Goal: Navigation & Orientation: Find specific page/section

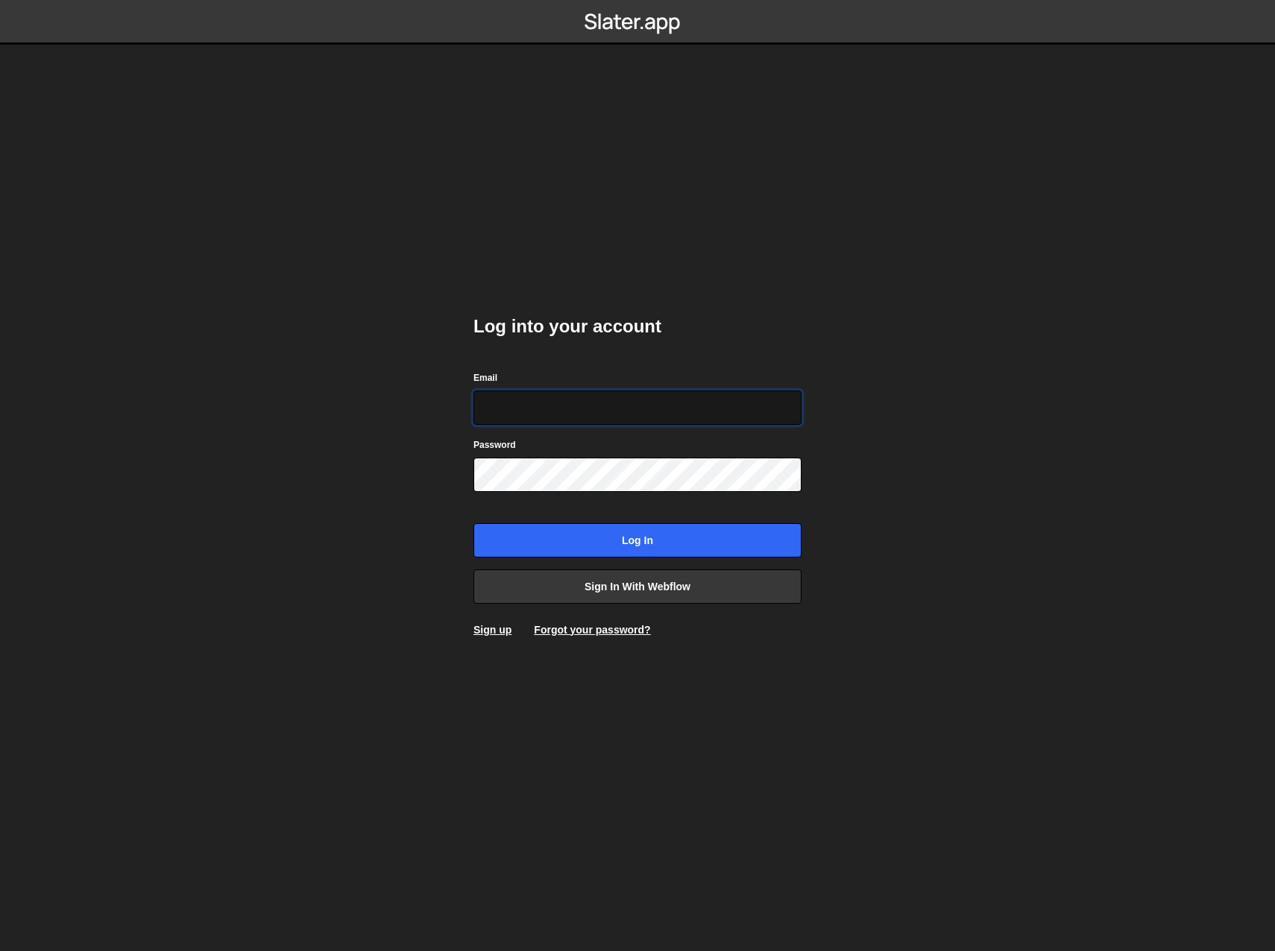
type input "techacct@zenopwer.com"
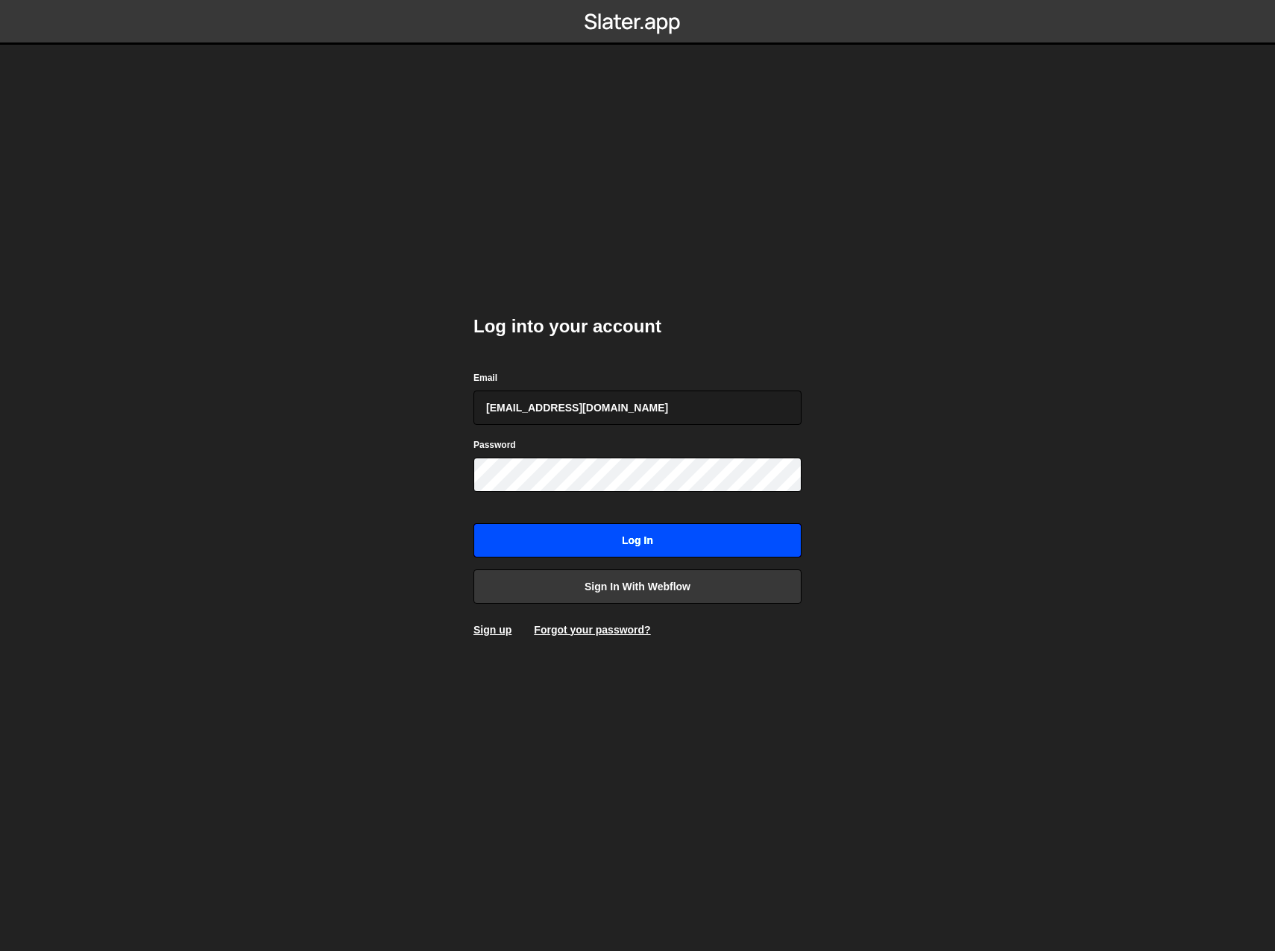
click at [621, 534] on input "Log in" at bounding box center [637, 540] width 328 height 34
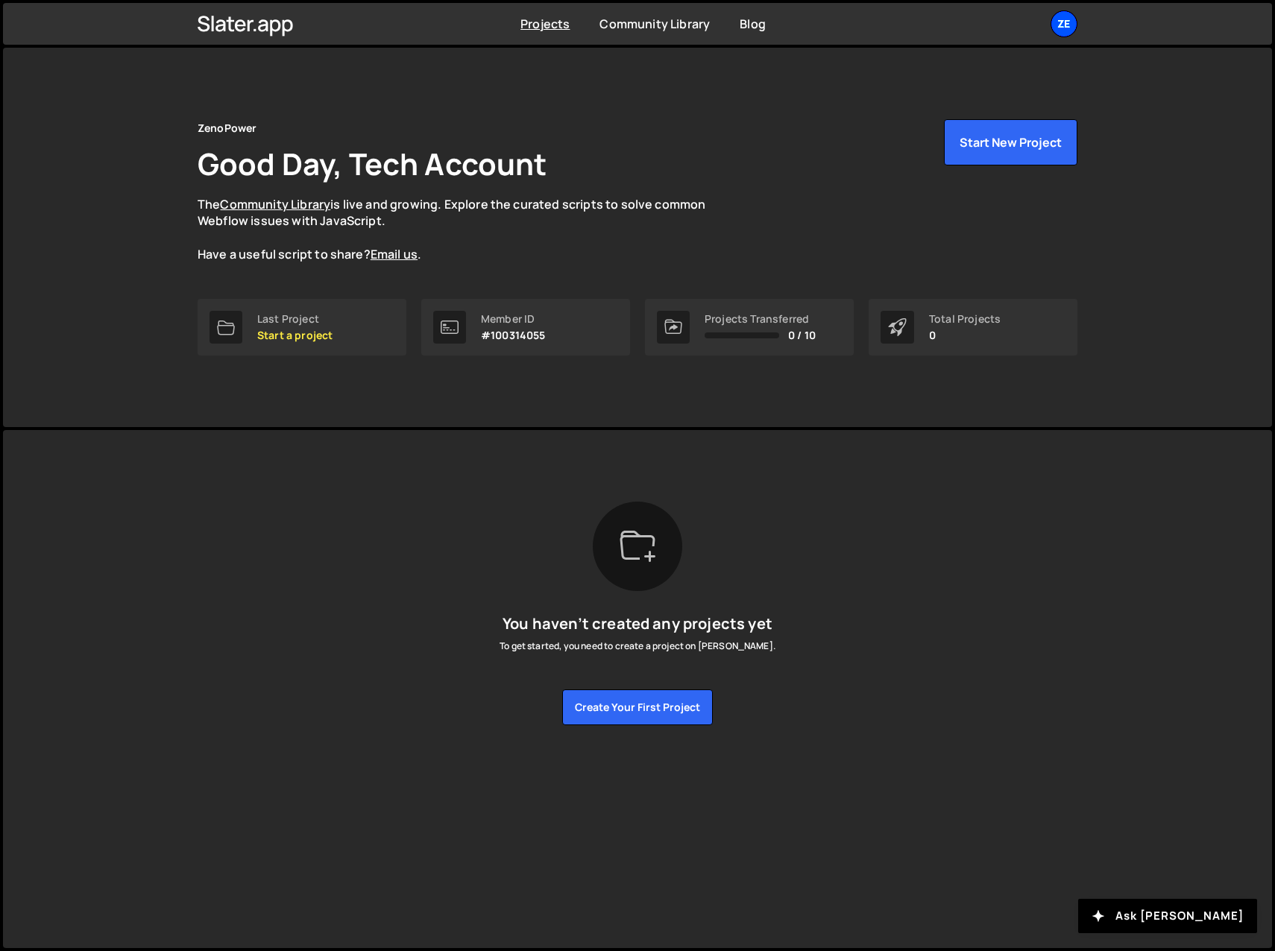
click at [1059, 31] on div "Ze" at bounding box center [1063, 23] width 27 height 27
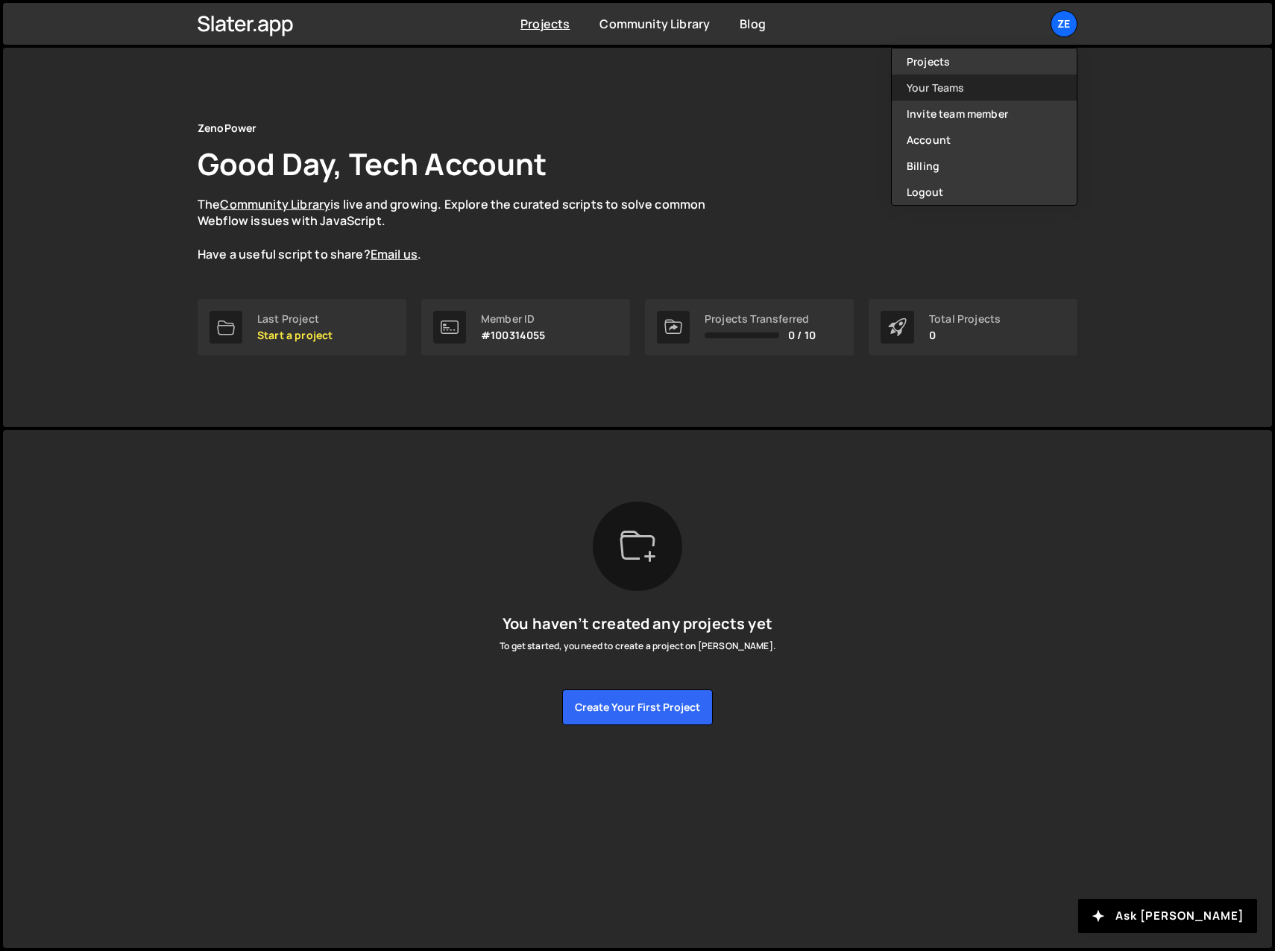
click at [945, 82] on link "Your Teams" at bounding box center [984, 88] width 185 height 26
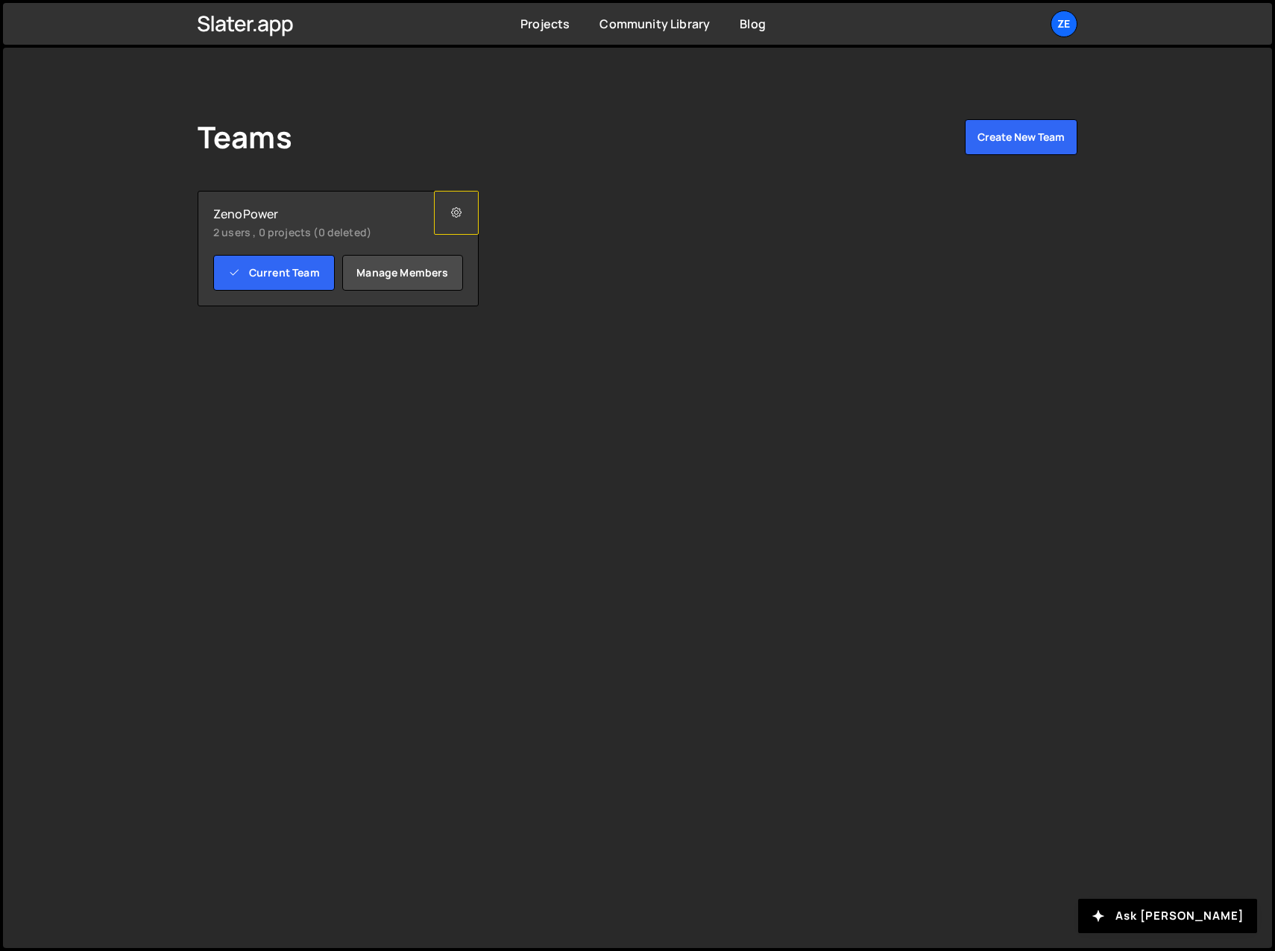
click at [463, 211] on button at bounding box center [456, 213] width 45 height 44
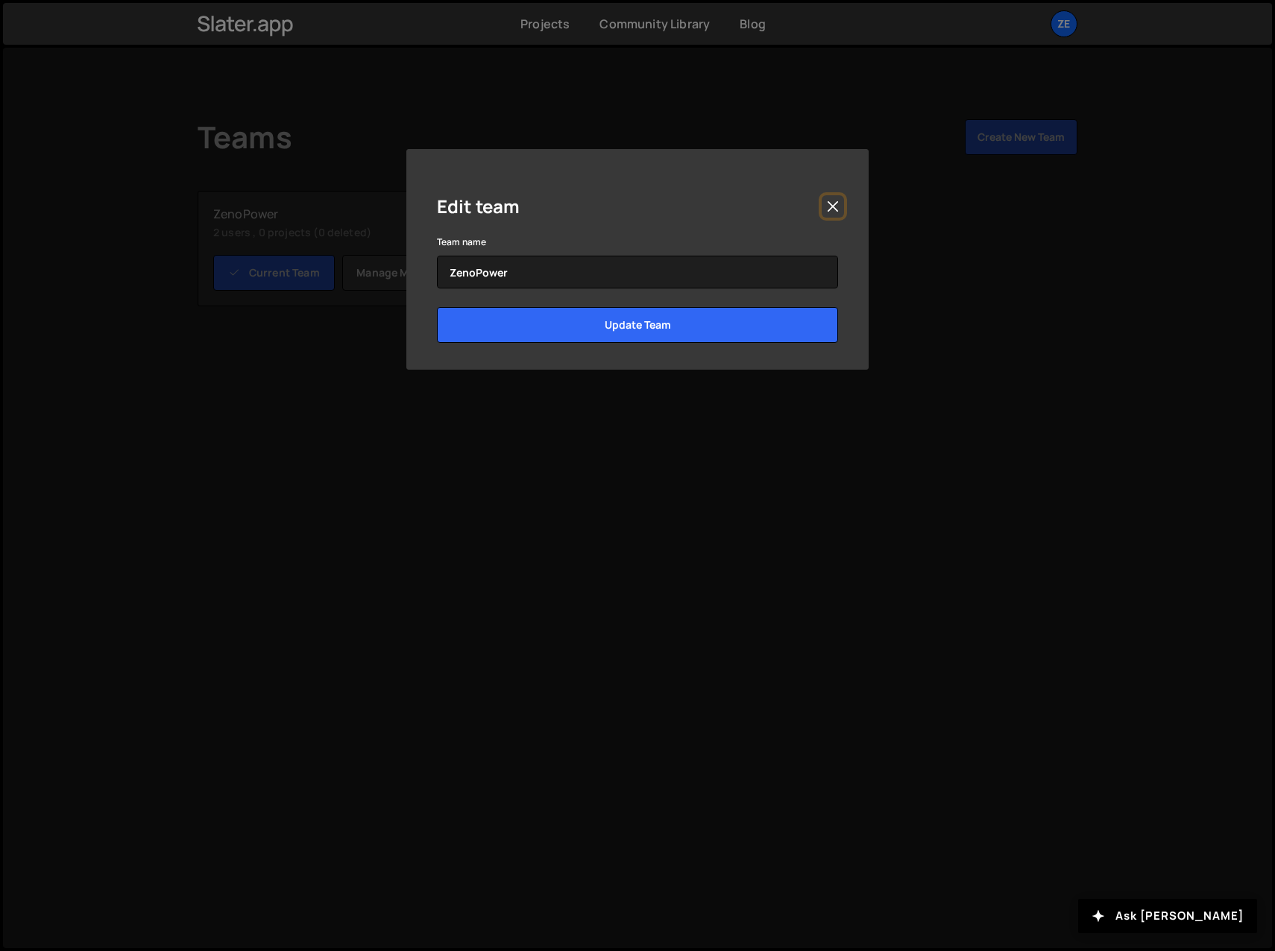
click at [834, 208] on button "Close" at bounding box center [832, 206] width 22 height 22
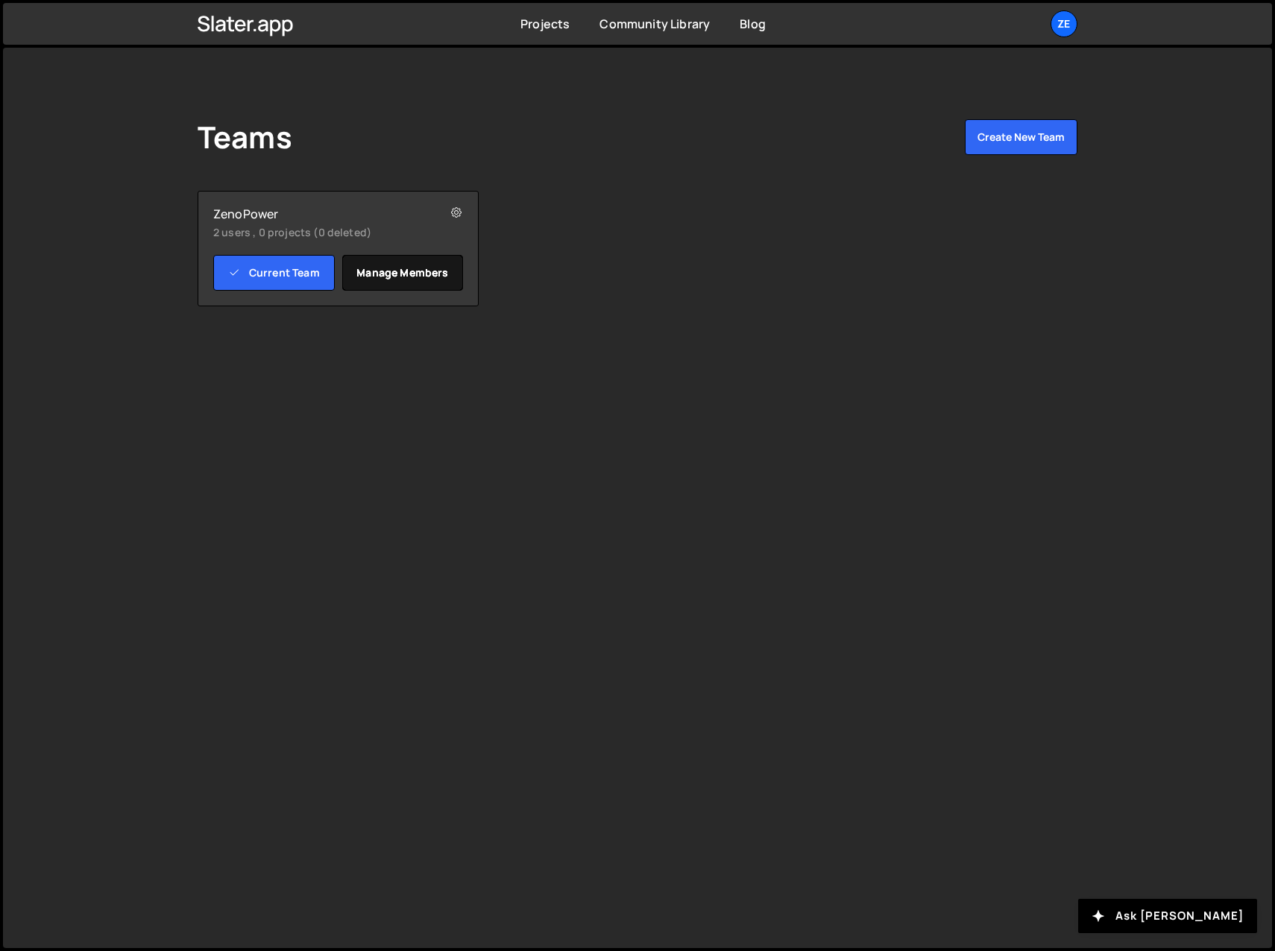
click at [411, 265] on link "Manage members" at bounding box center [403, 273] width 122 height 36
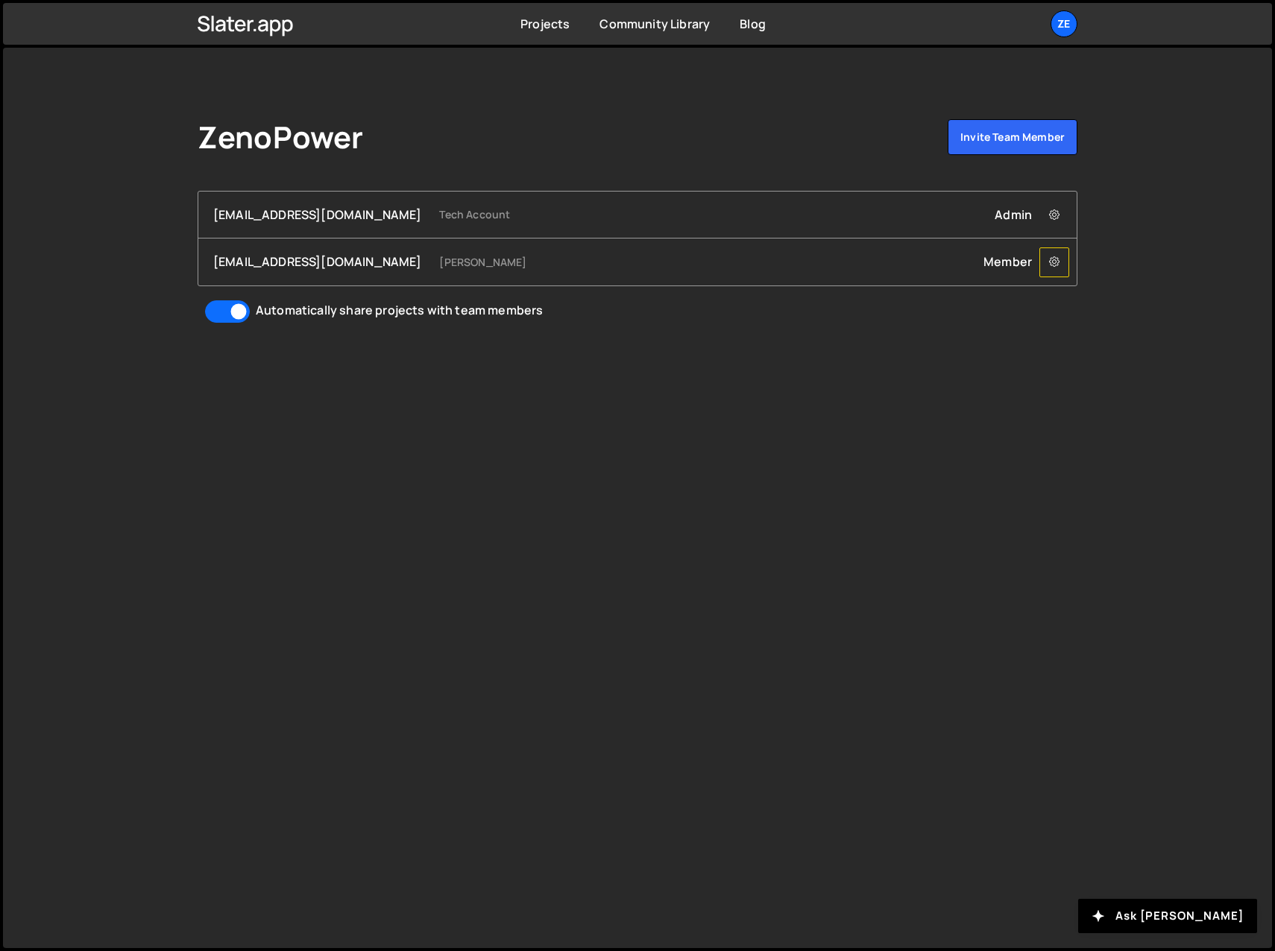
click at [1052, 261] on icon at bounding box center [1054, 262] width 10 height 15
click at [892, 238] on div "techacct@zenopwer.com Tech Account Admin Remove techacct@zenopwer.com from Team" at bounding box center [637, 215] width 878 height 47
click at [994, 264] on div "Member Remove albertodgc@gmail.com from Team" at bounding box center [1022, 261] width 78 height 16
click at [1012, 265] on div "Member Remove albertodgc@gmail.com from Team" at bounding box center [1022, 261] width 78 height 16
click at [272, 262] on div "albertodgc@gmail.com" at bounding box center [317, 261] width 208 height 16
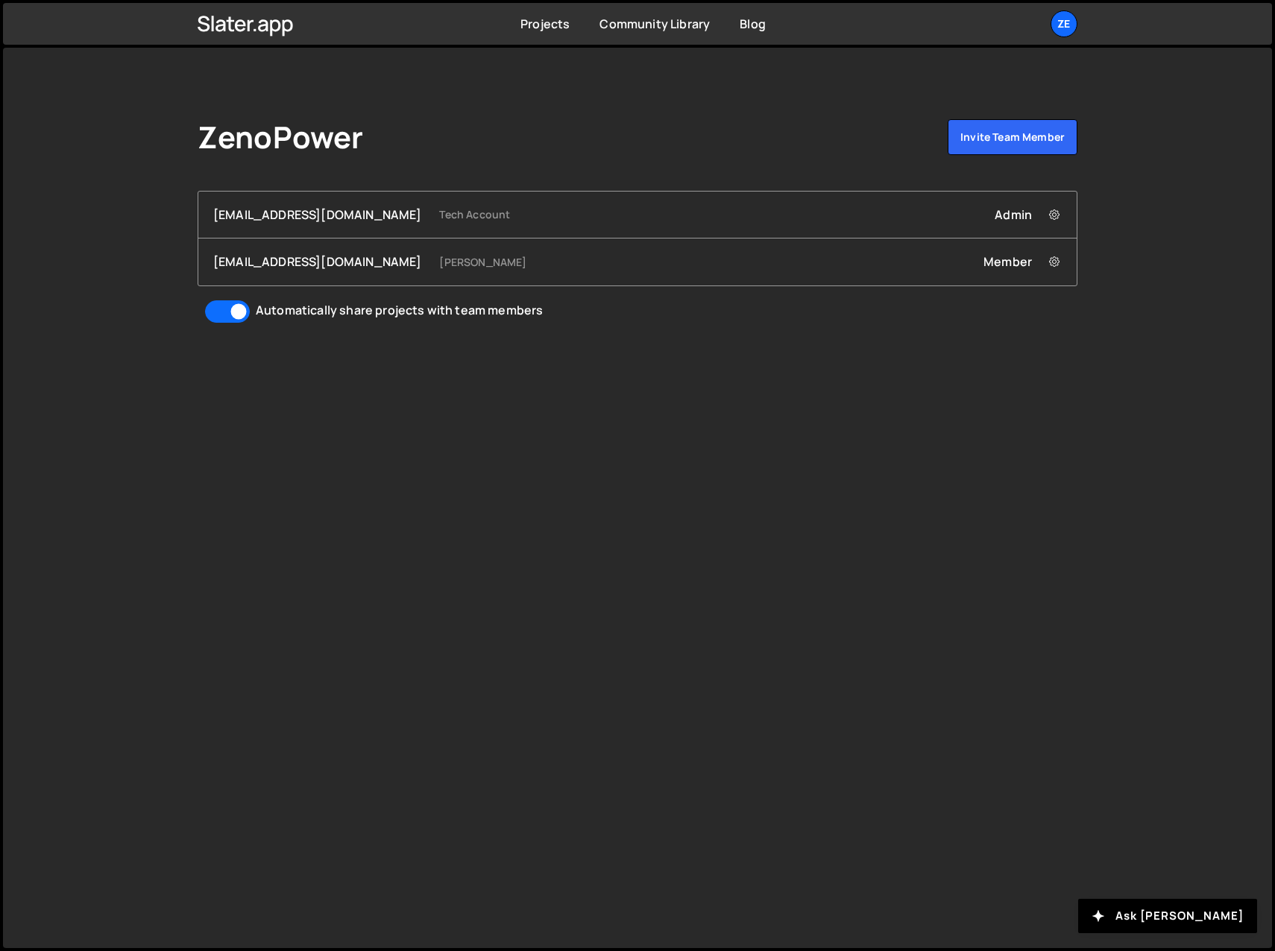
click at [385, 506] on div "ZenoPower Invite team member techacct@zenopwer.com Tech Account Admin Remove te…" at bounding box center [637, 498] width 1269 height 900
click at [561, 22] on link "Projects" at bounding box center [544, 24] width 49 height 16
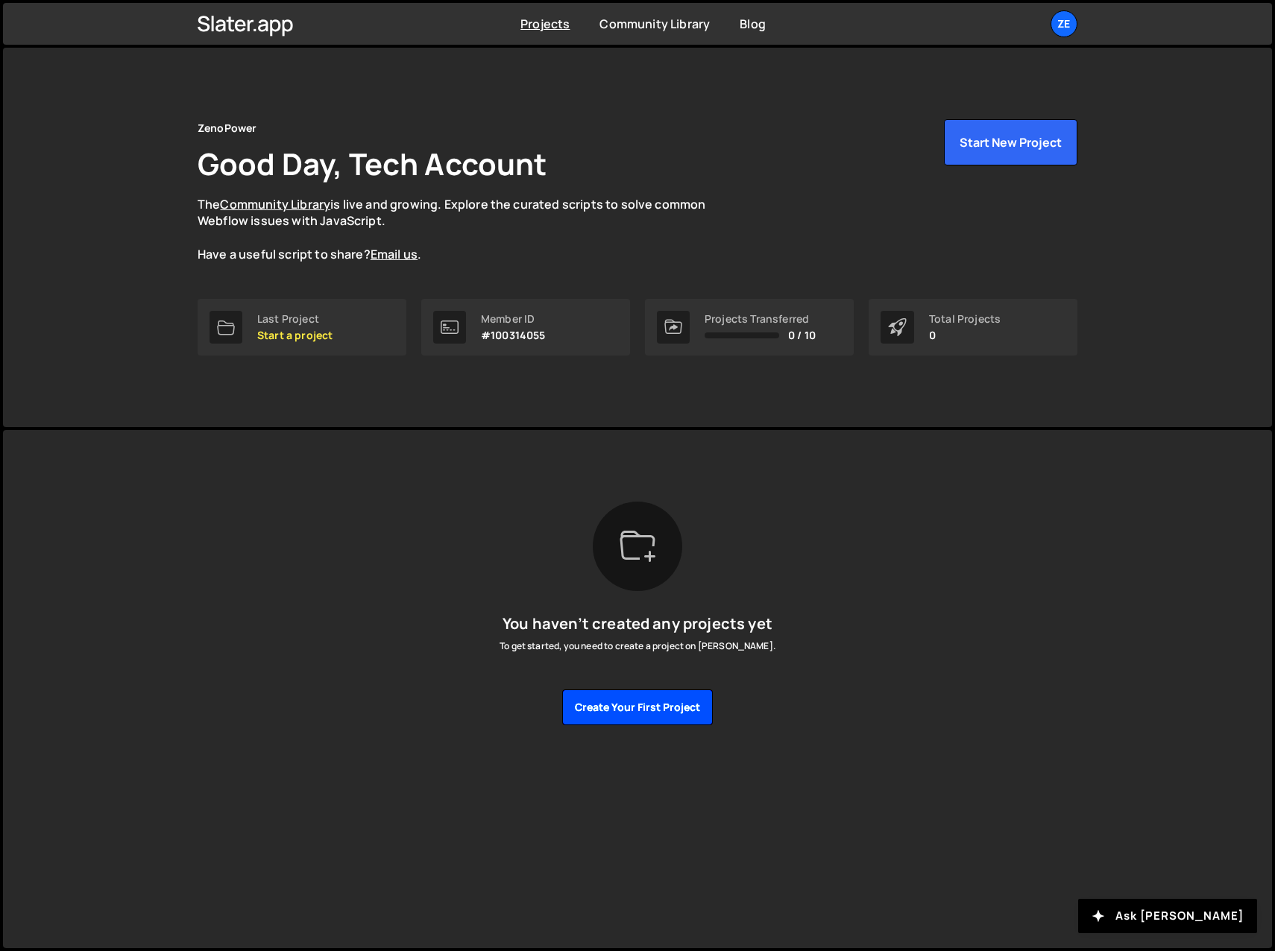
click at [630, 702] on button "Create your first project" at bounding box center [637, 708] width 151 height 36
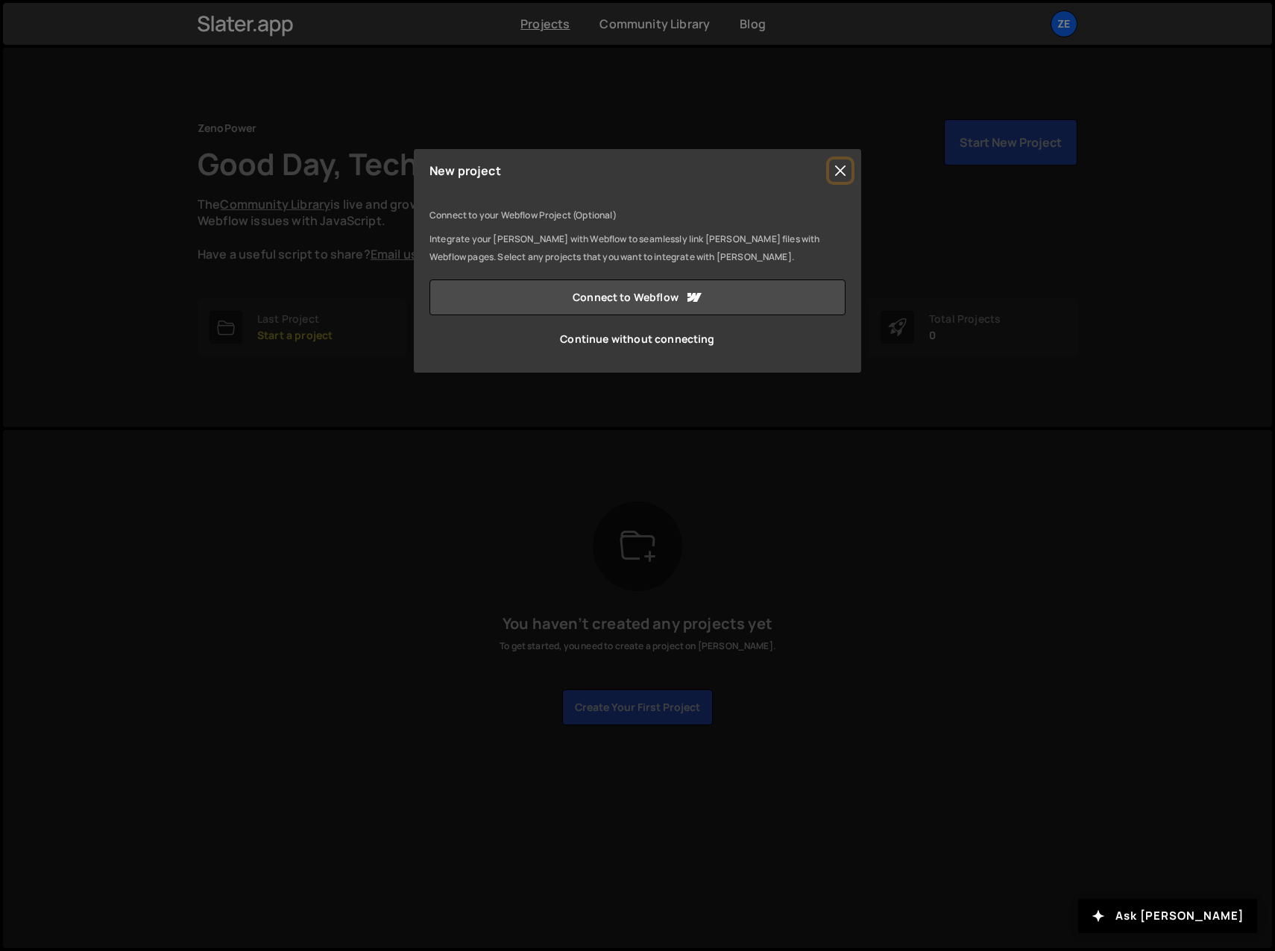
click at [848, 165] on button "Close" at bounding box center [840, 171] width 22 height 22
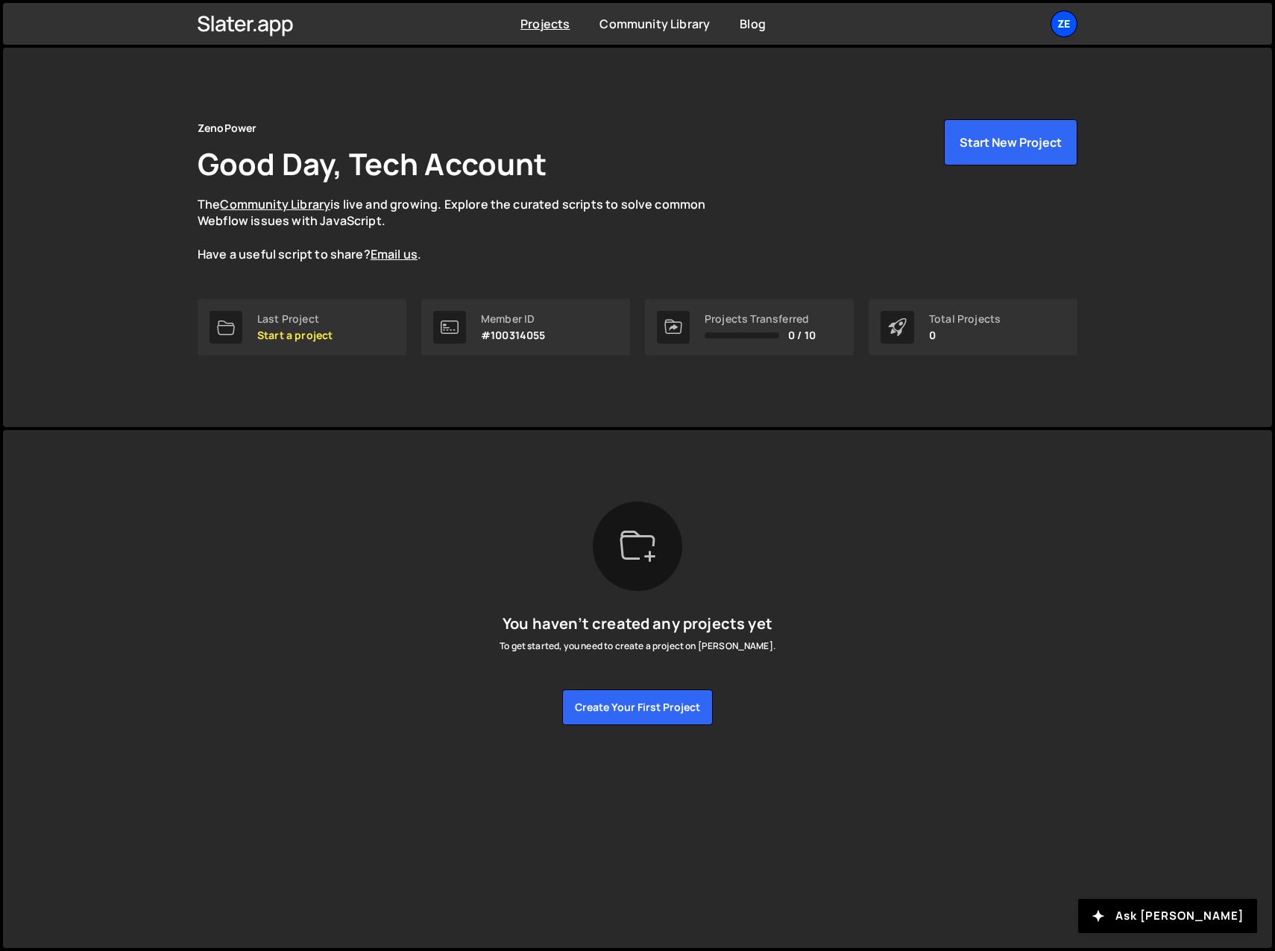
click at [1057, 24] on div "Ze" at bounding box center [1063, 23] width 27 height 27
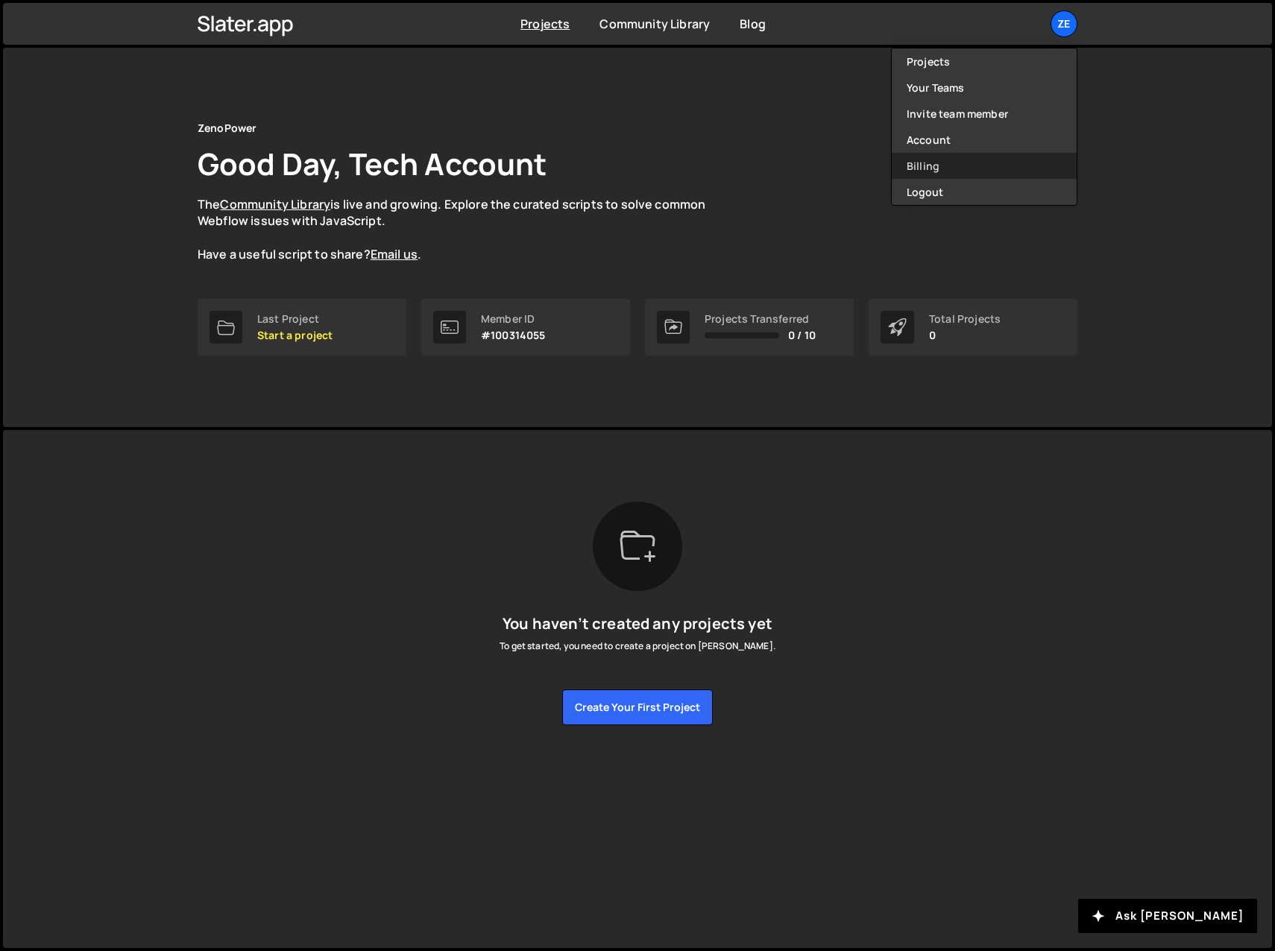
click at [921, 165] on link "Billing" at bounding box center [984, 166] width 185 height 26
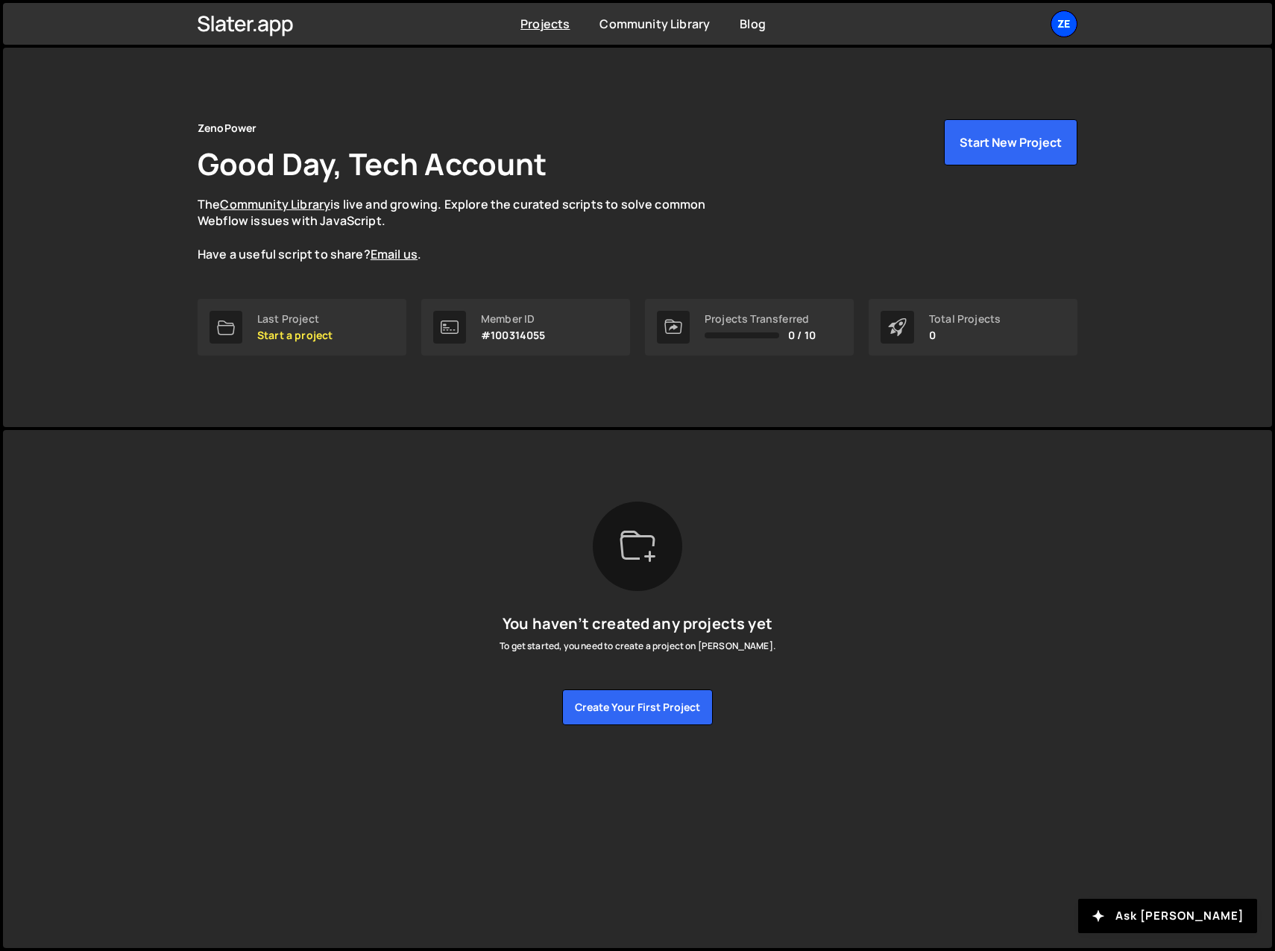
click at [1059, 29] on div "Ze" at bounding box center [1063, 23] width 27 height 27
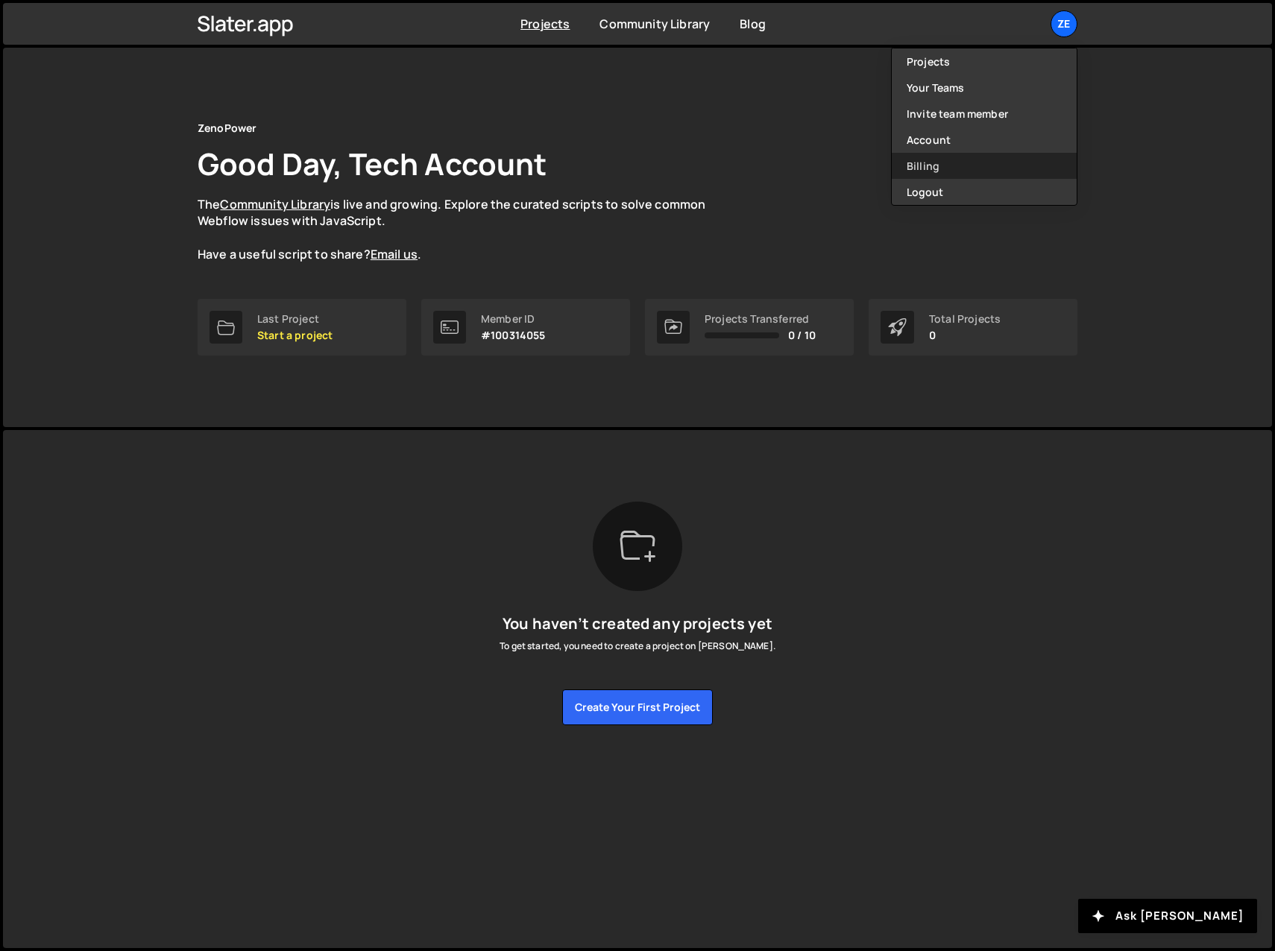
click at [928, 164] on link "Billing" at bounding box center [984, 166] width 185 height 26
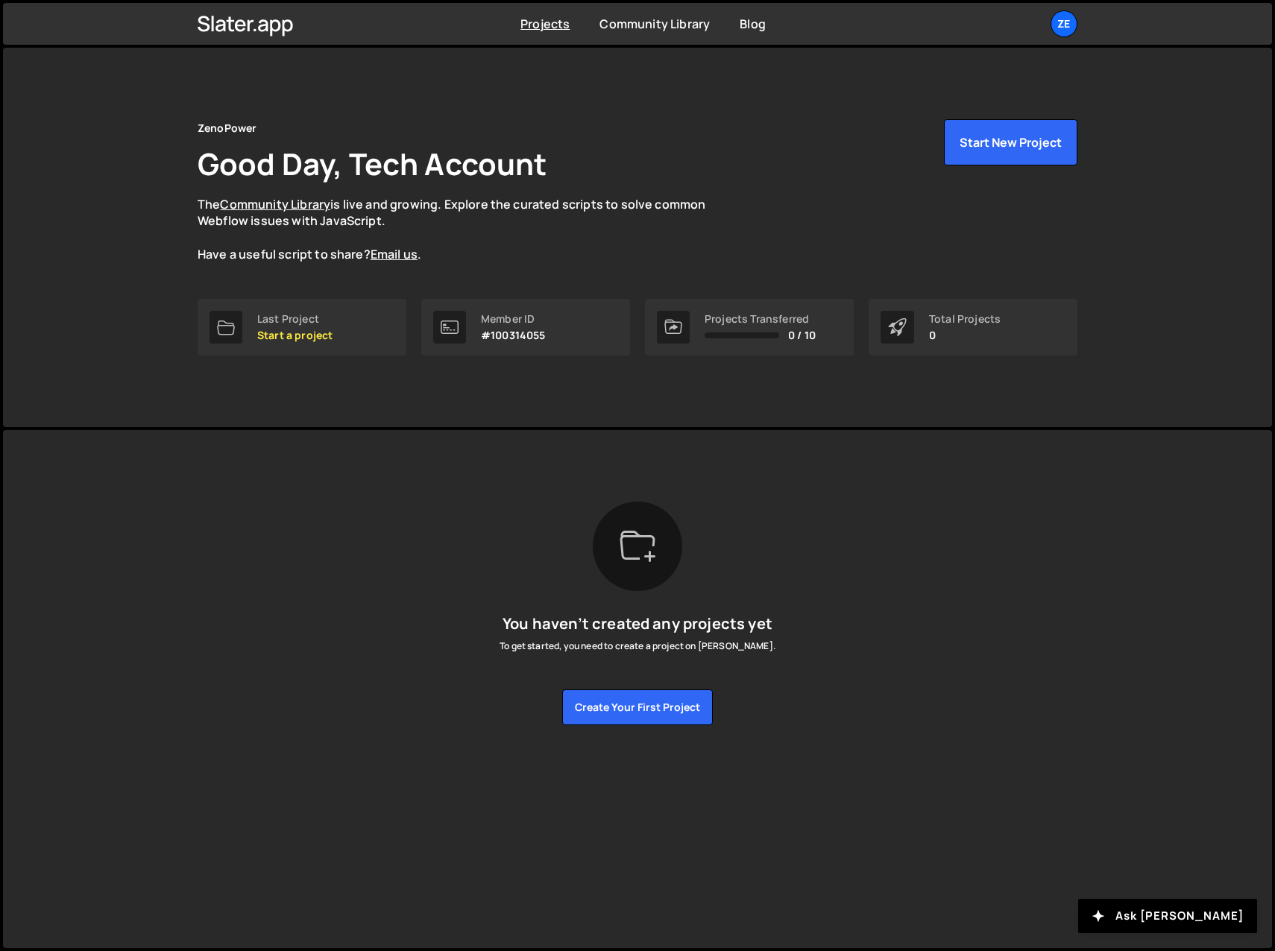
click at [204, 650] on div "You haven’t created any projects yet To get started, you need to create a proje…" at bounding box center [638, 614] width 880 height 224
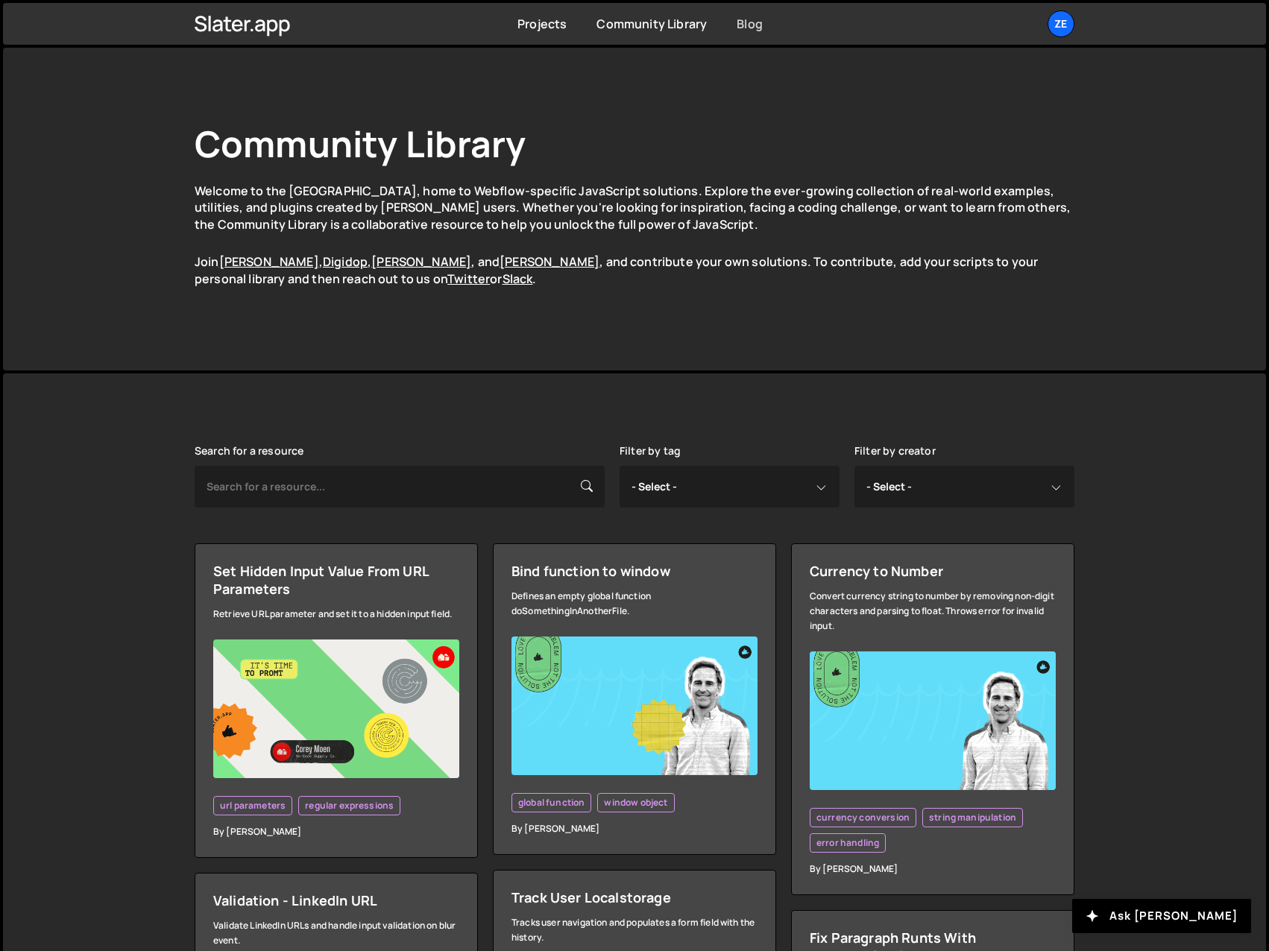
click at [740, 30] on link "Blog" at bounding box center [749, 24] width 26 height 16
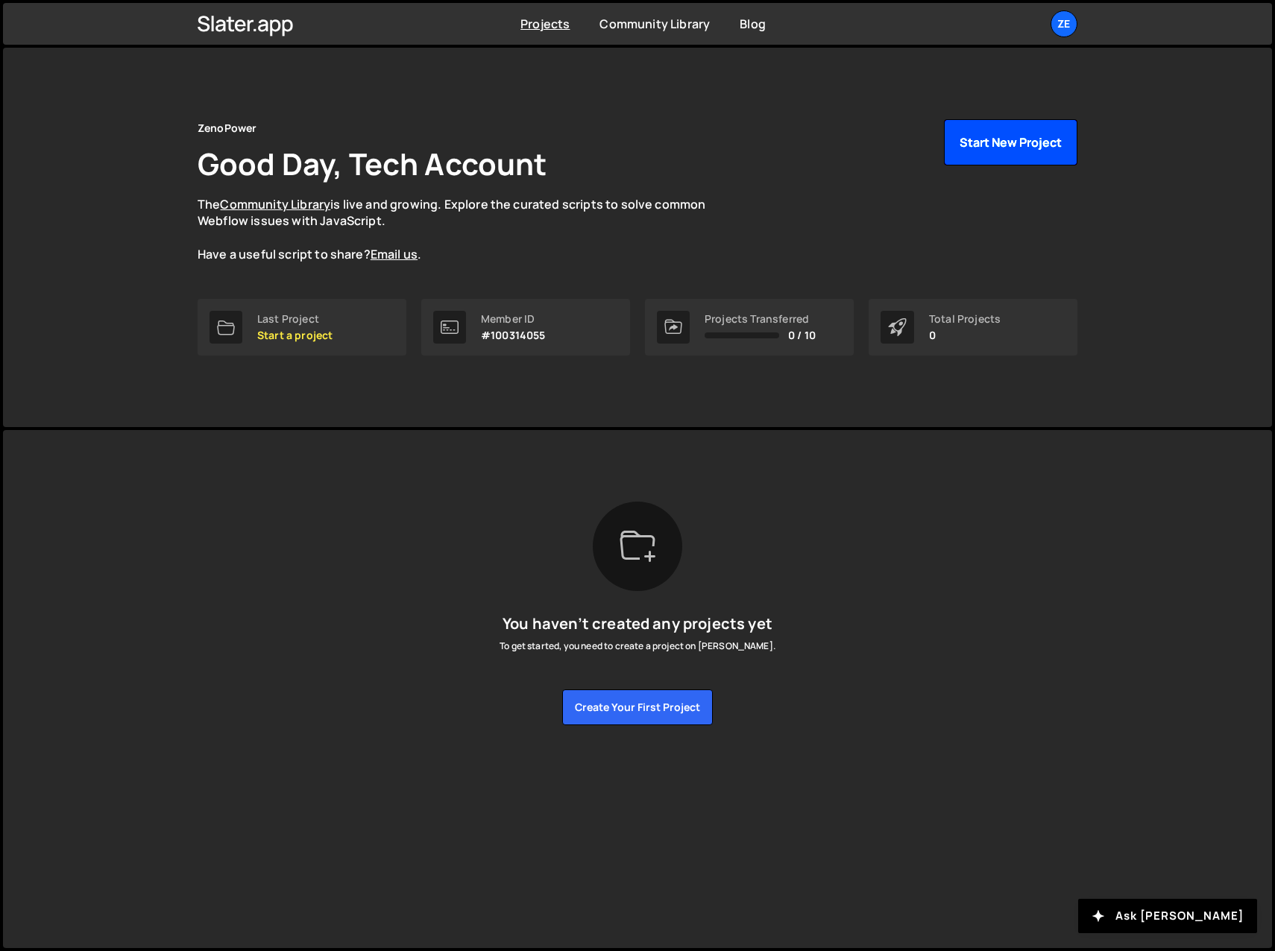
click at [1010, 139] on button "Start New Project" at bounding box center [1010, 142] width 133 height 46
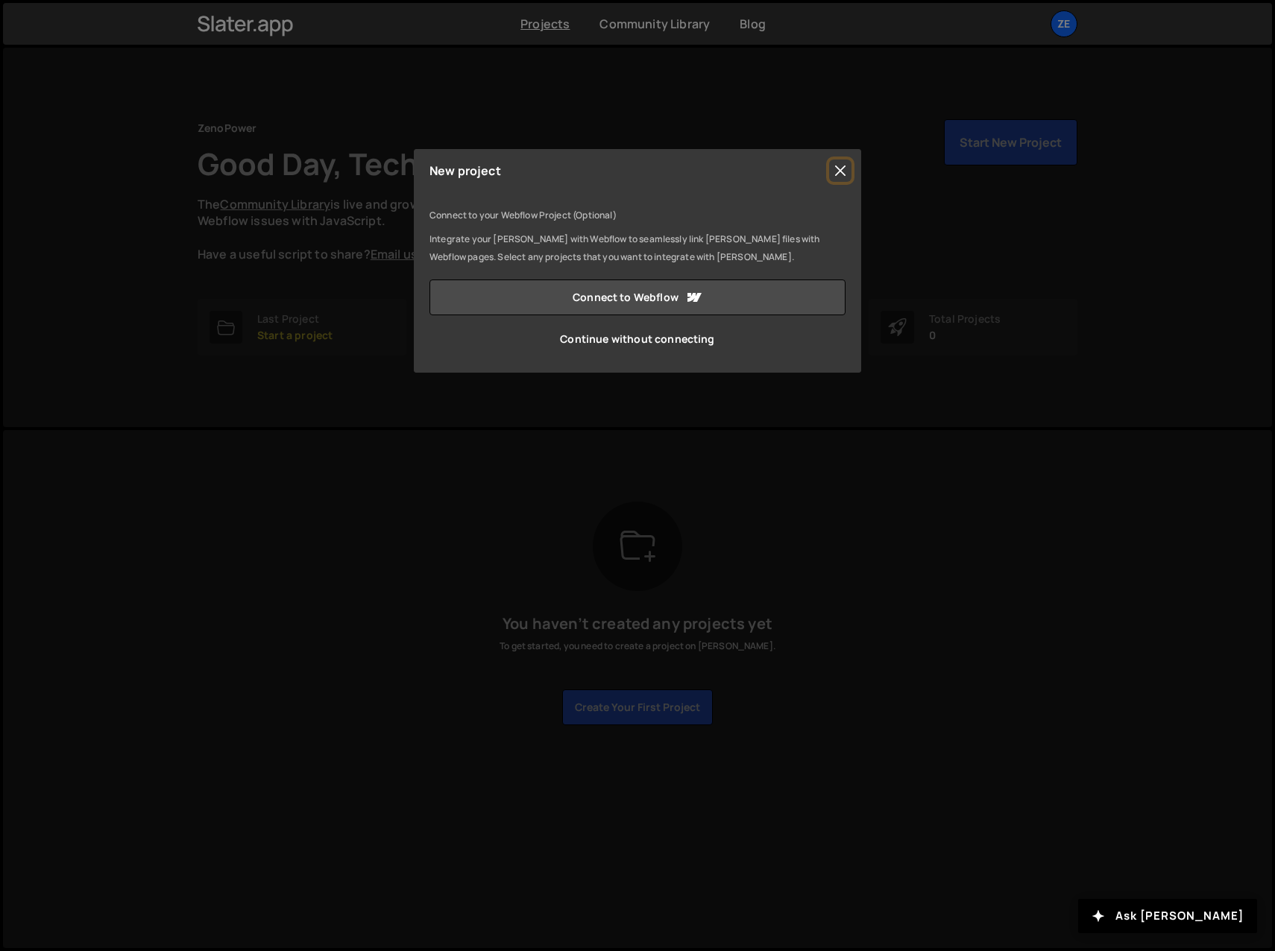
click at [836, 172] on button "Close" at bounding box center [840, 171] width 22 height 22
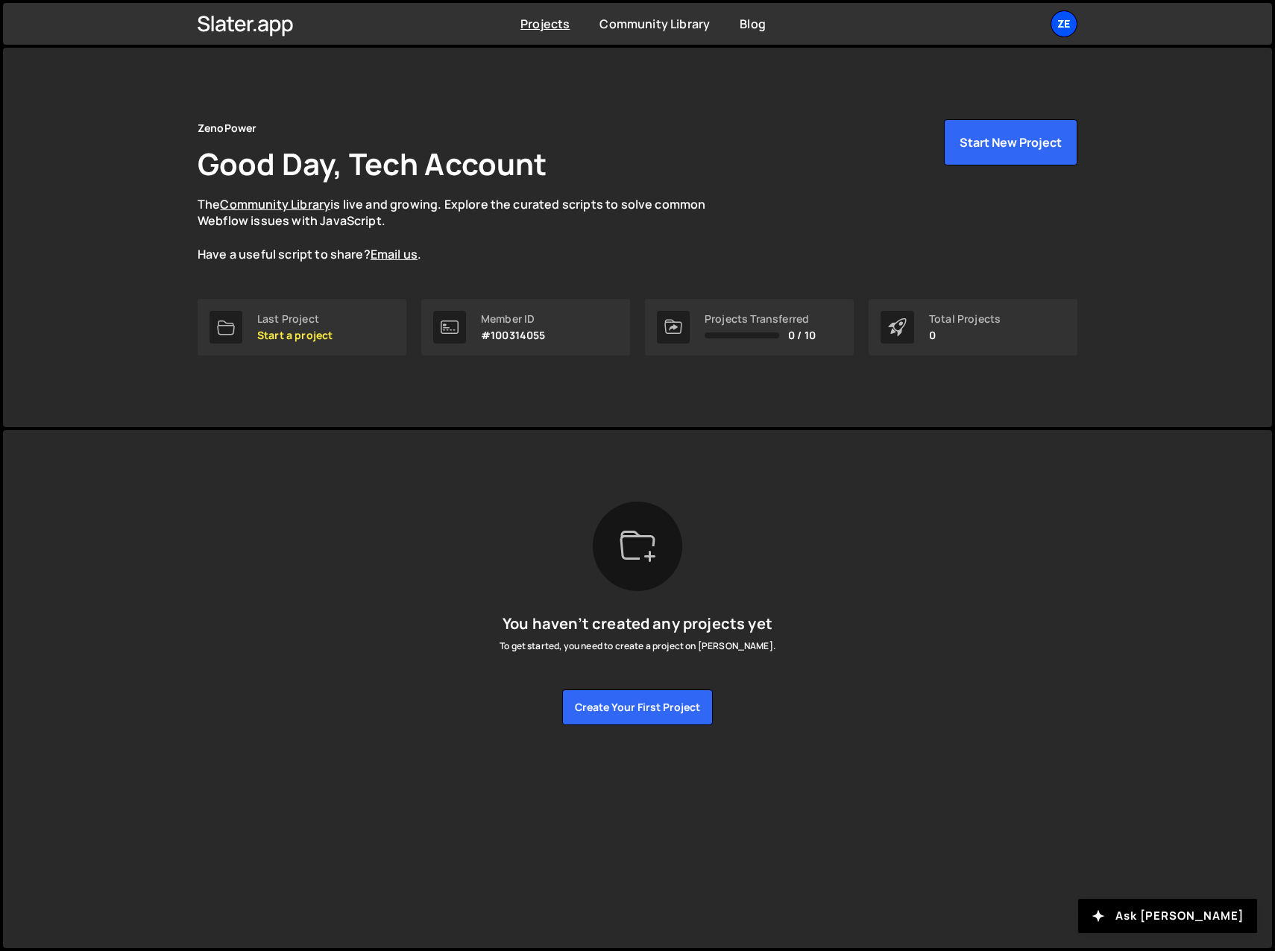
click at [1067, 23] on div "Ze" at bounding box center [1063, 23] width 27 height 27
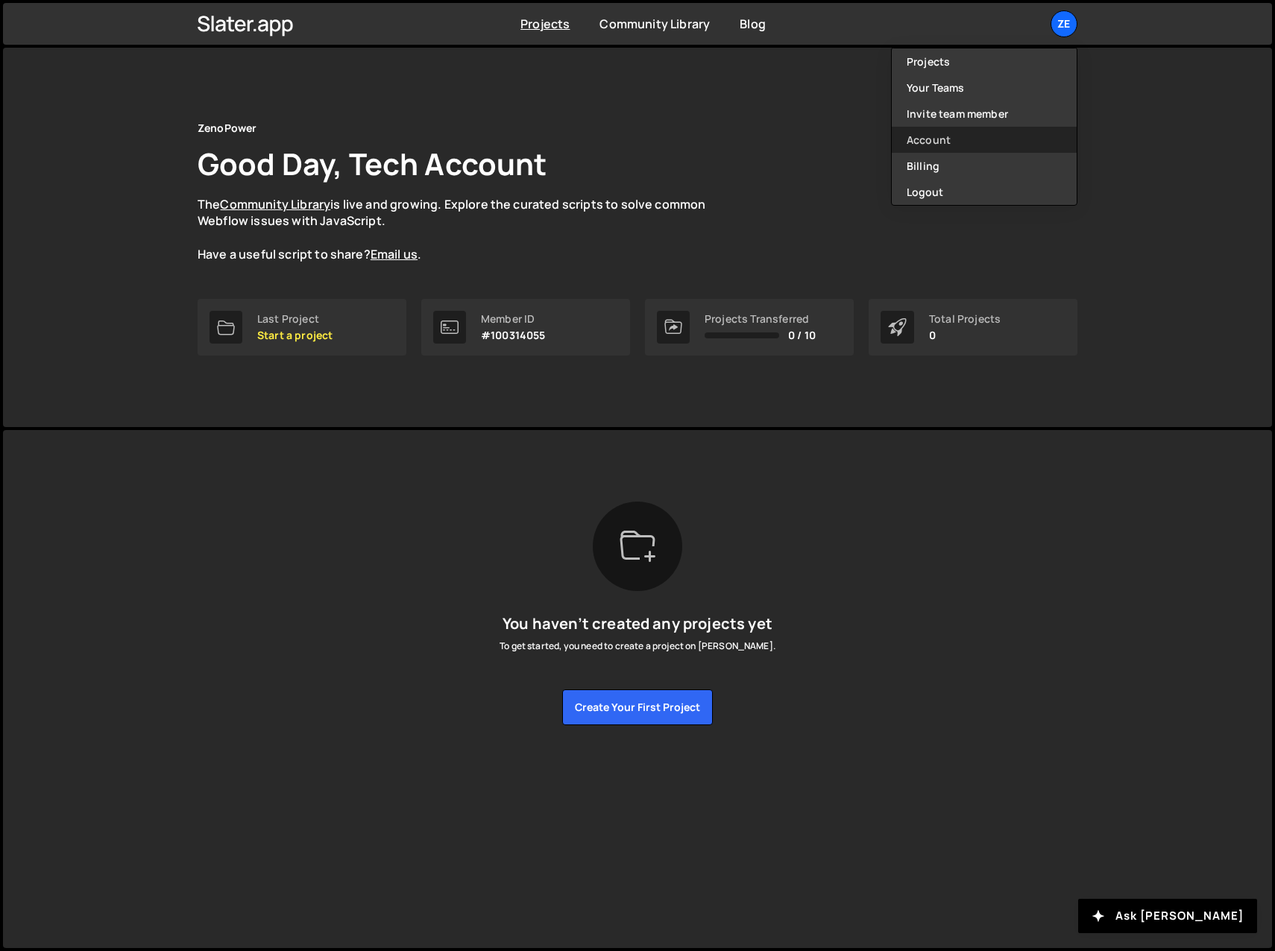
click at [938, 135] on link "Account" at bounding box center [984, 140] width 185 height 26
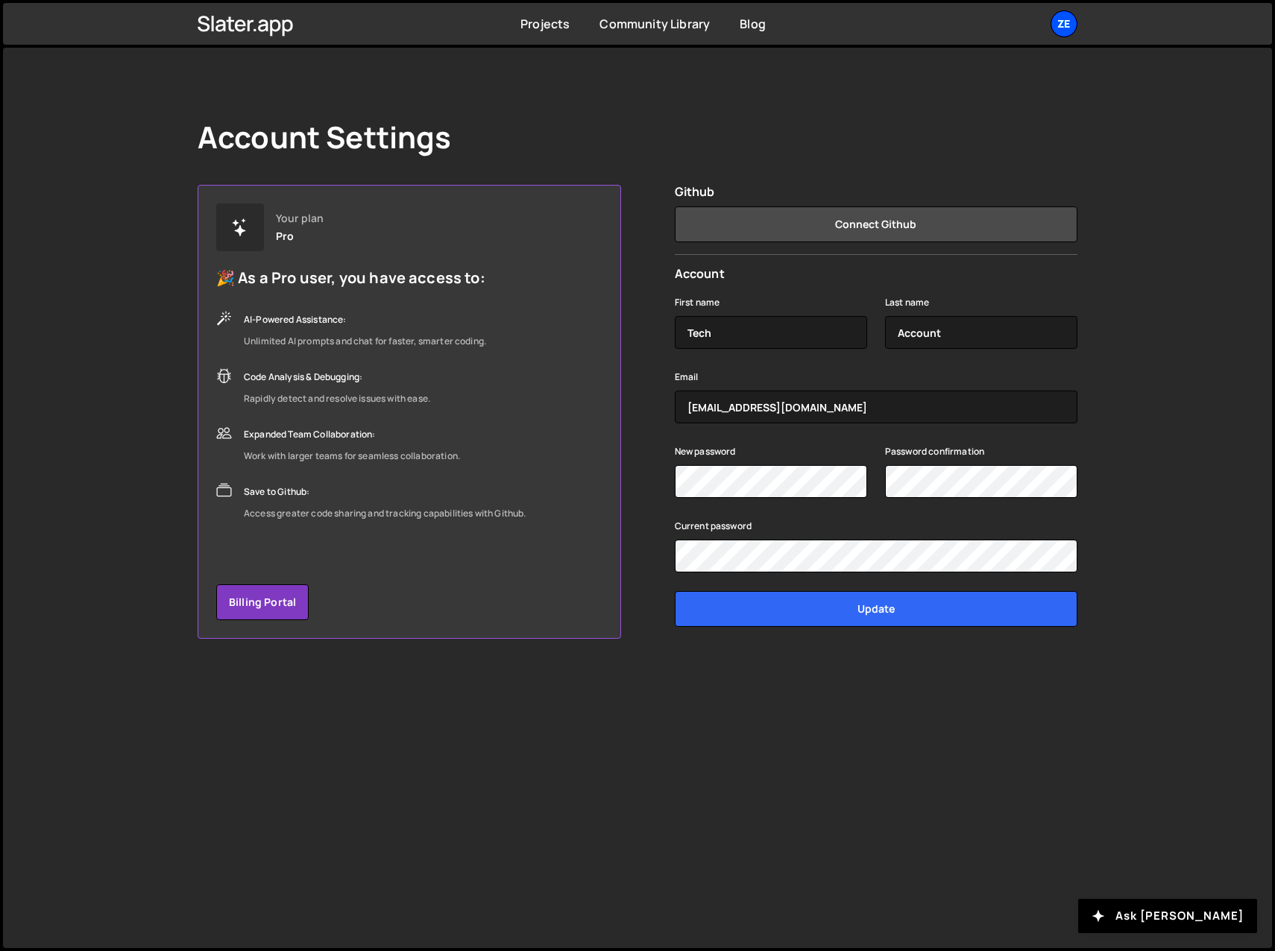
click at [1062, 22] on div "Ze" at bounding box center [1063, 23] width 27 height 27
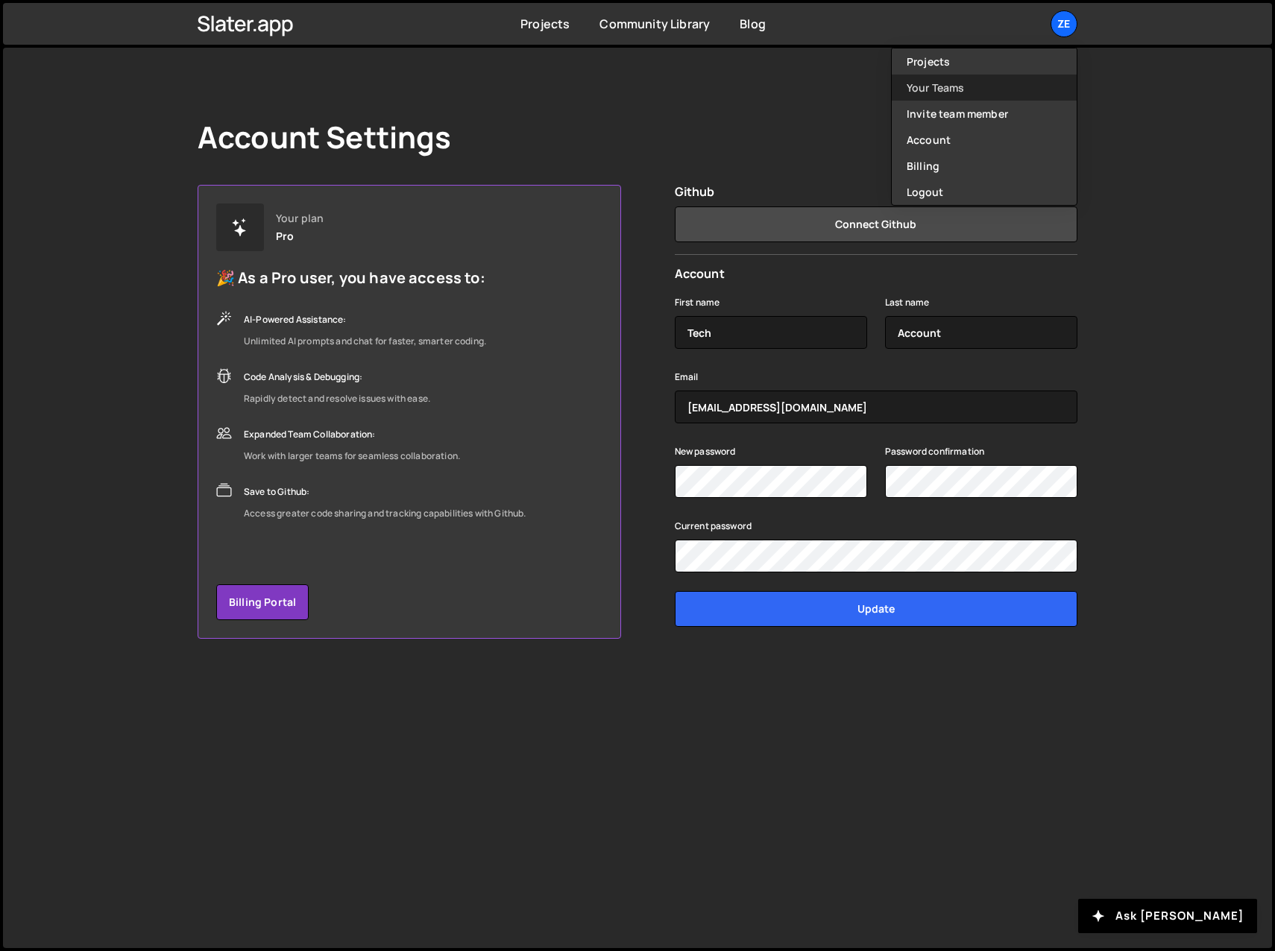
click at [941, 77] on link "Your Teams" at bounding box center [984, 88] width 185 height 26
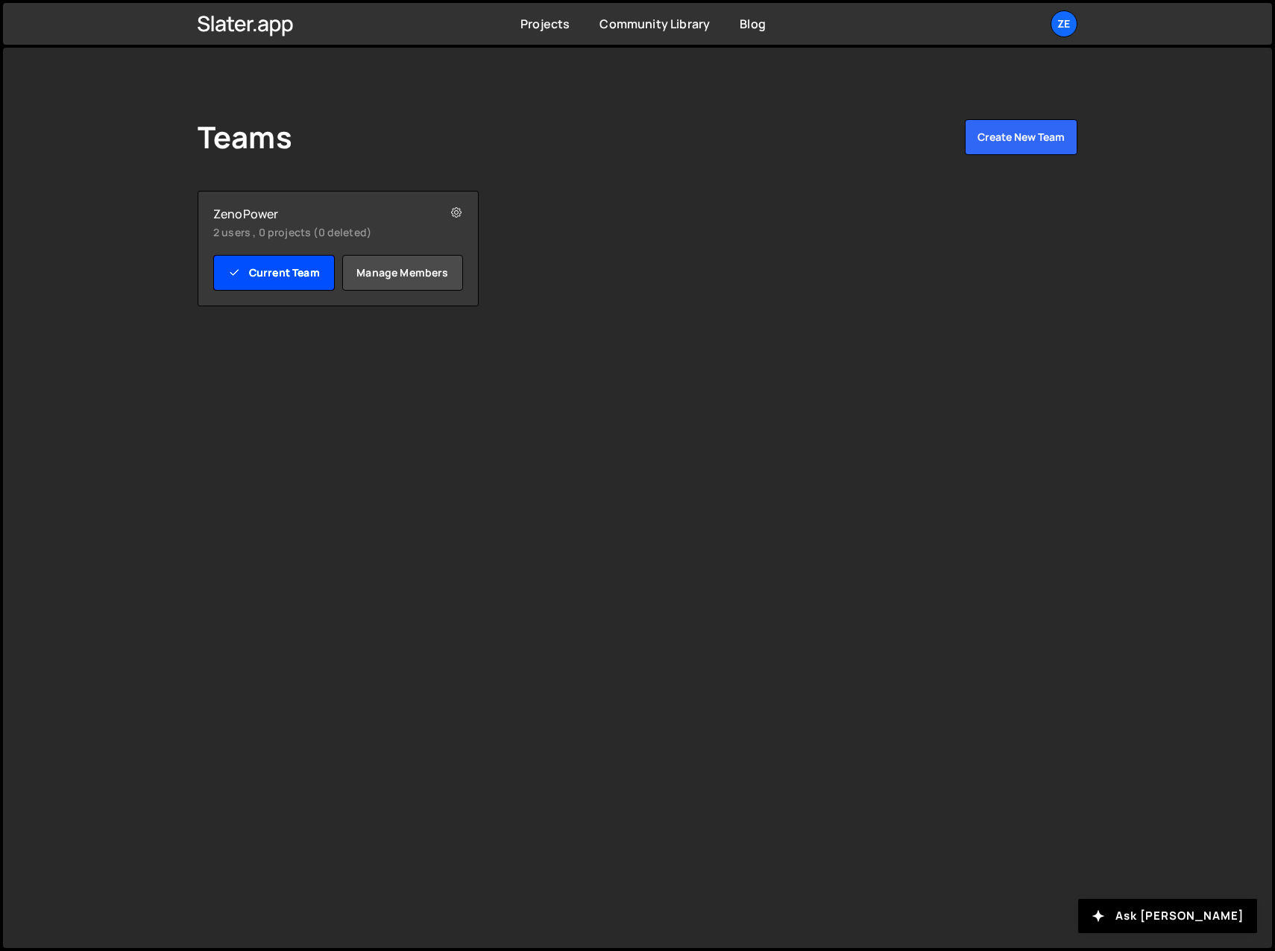
click at [259, 270] on link "Current Team" at bounding box center [274, 273] width 122 height 36
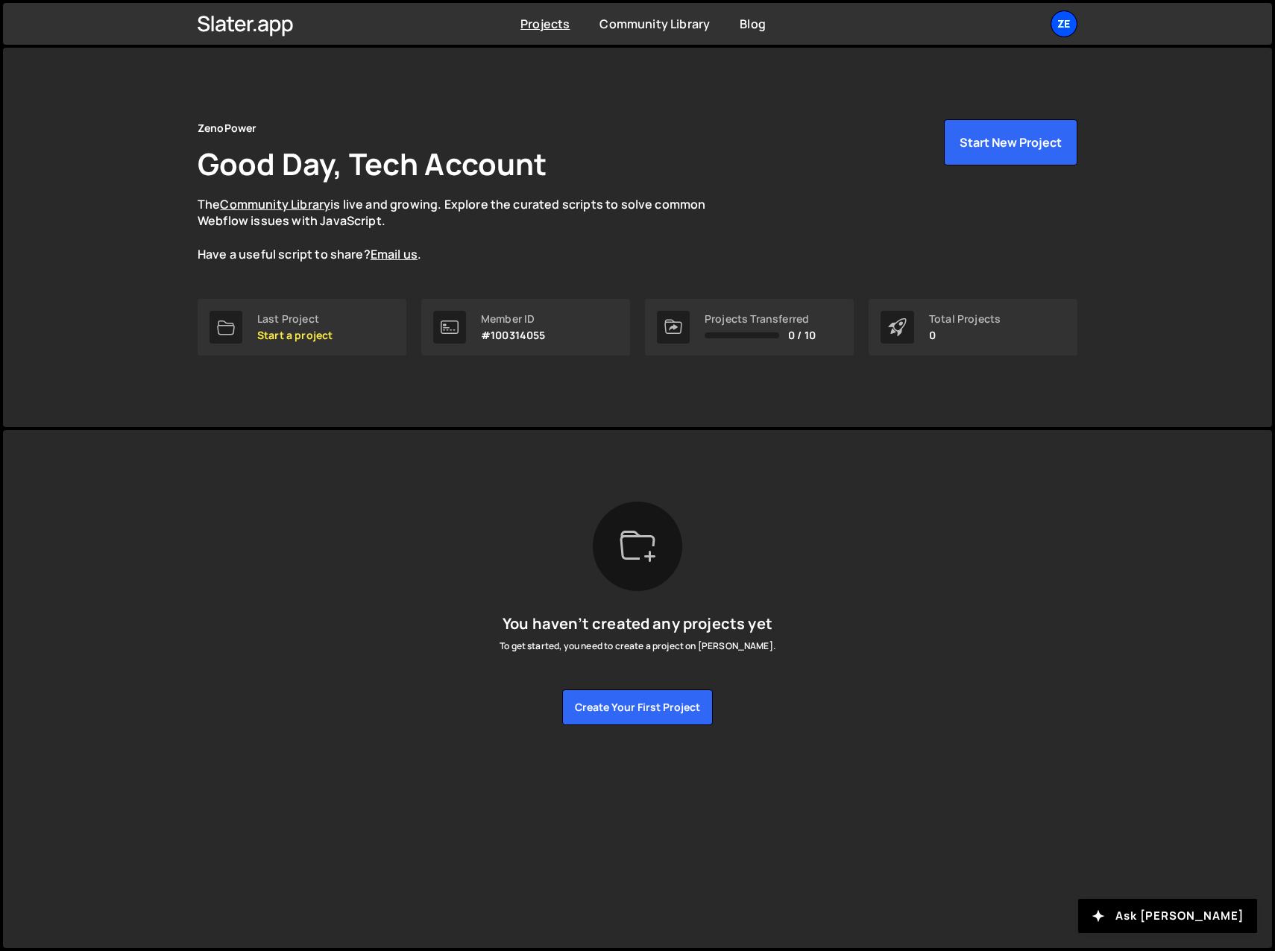
click at [1064, 20] on div "Ze" at bounding box center [1063, 23] width 27 height 27
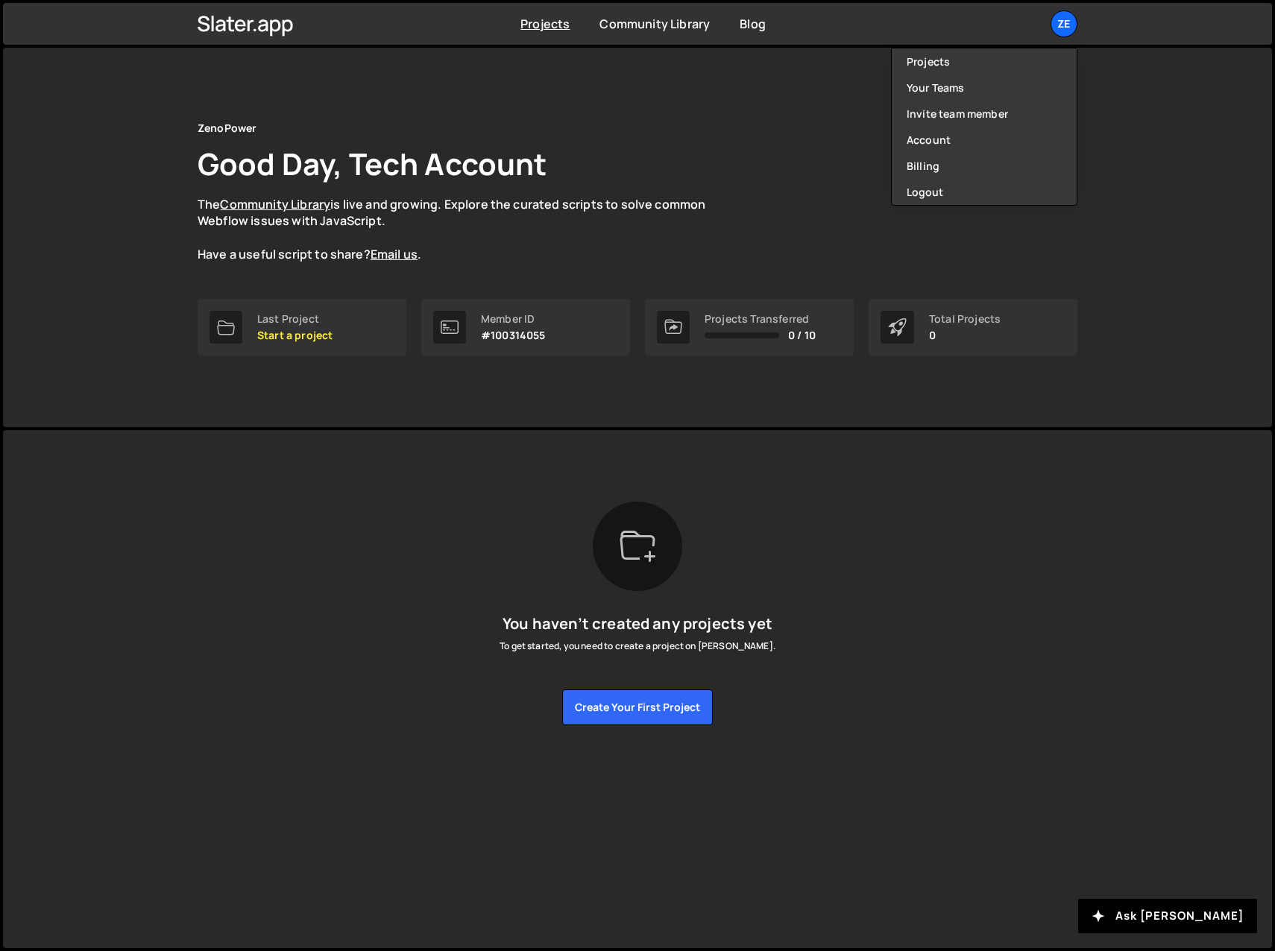
click at [667, 118] on div "ZenoPower Good Day, Tech Account The Community Library is live and growing. Exp…" at bounding box center [637, 237] width 924 height 379
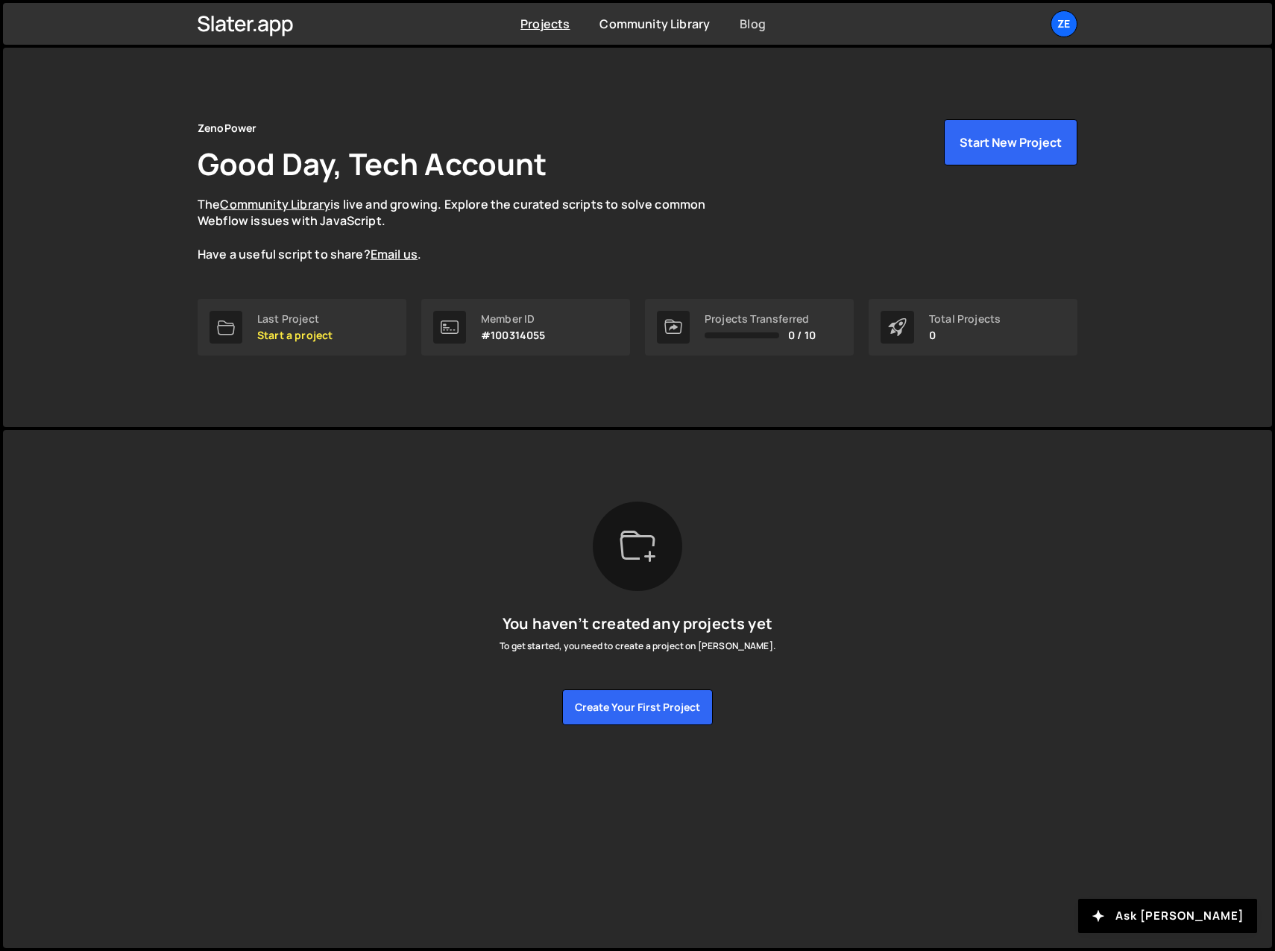
click at [749, 27] on link "Blog" at bounding box center [752, 24] width 26 height 16
